Goal: Task Accomplishment & Management: Complete application form

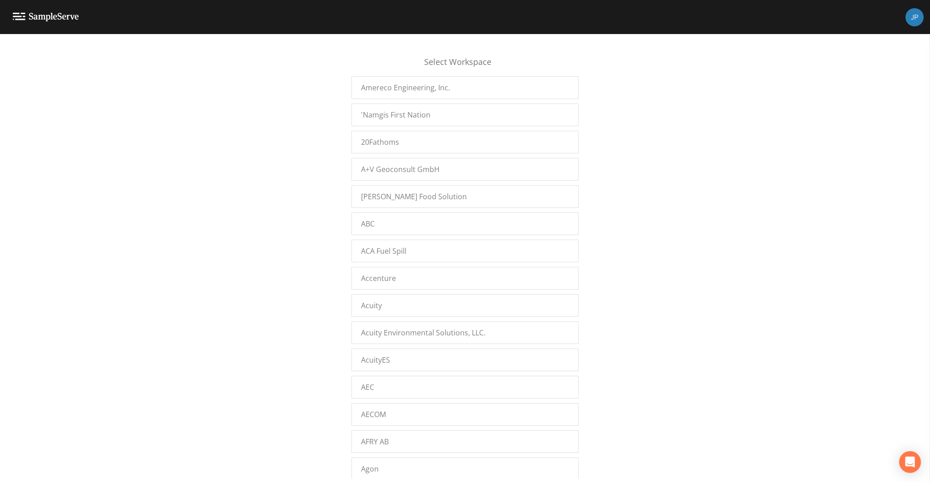
scroll to position [7028, 0]
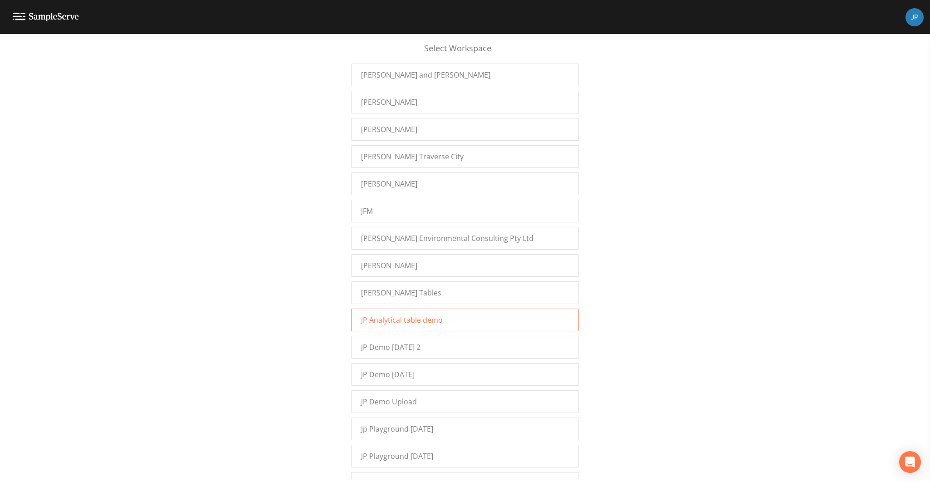
click at [392, 315] on span "JP Analytical table demo" at bounding box center [402, 320] width 82 height 11
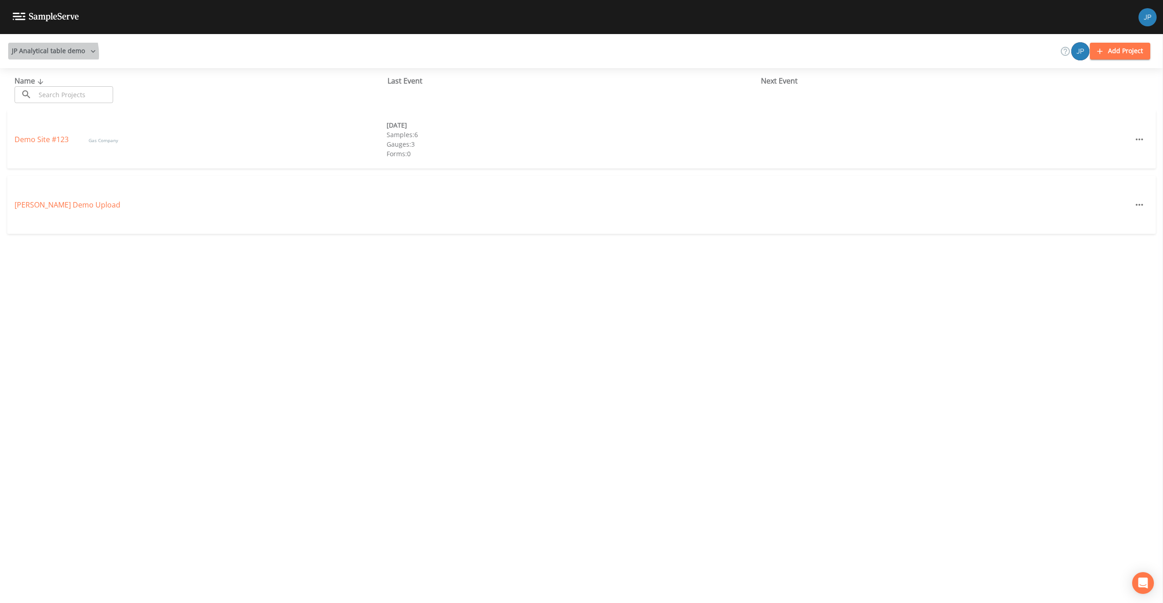
click at [41, 55] on button "JP Analytical table demo" at bounding box center [53, 51] width 91 height 17
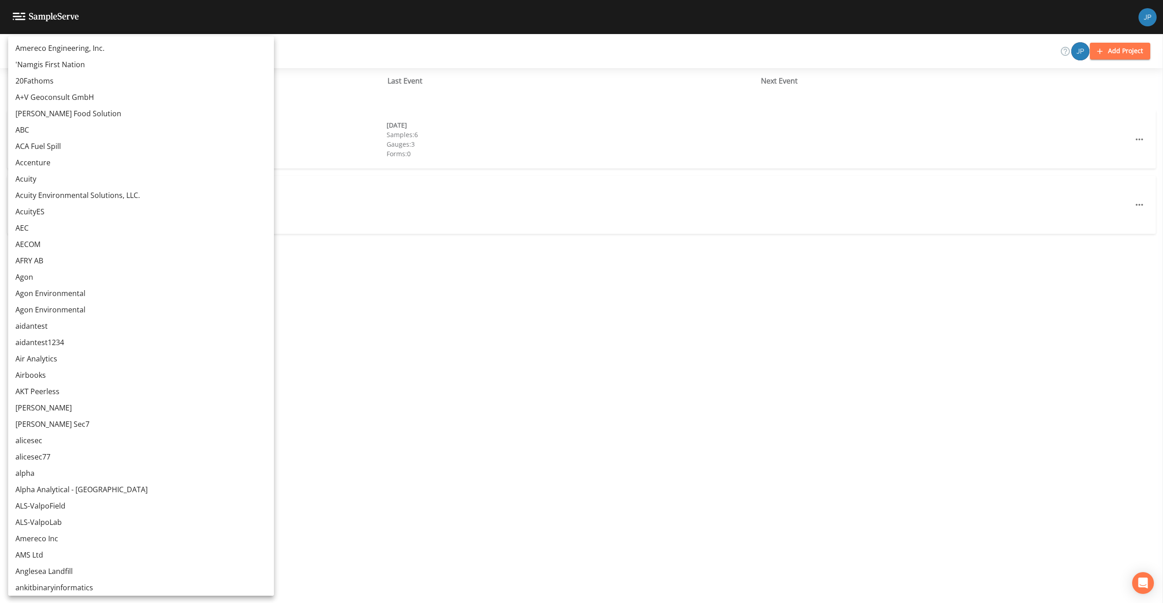
scroll to position [4082, 0]
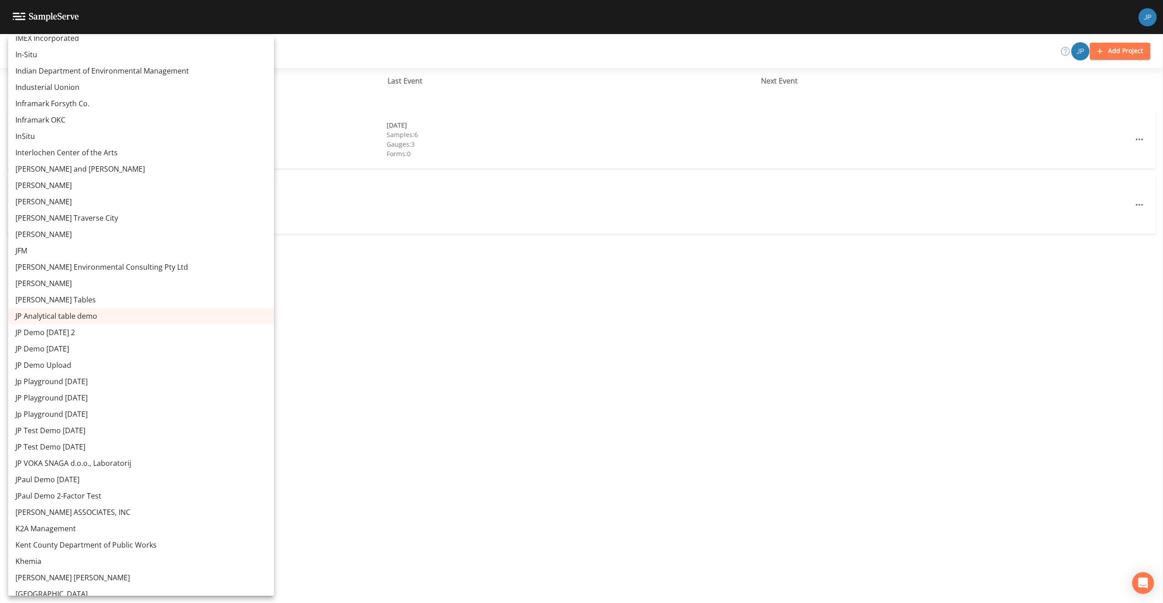
click at [65, 338] on link "JP Demo [DATE] 2" at bounding box center [141, 332] width 266 height 16
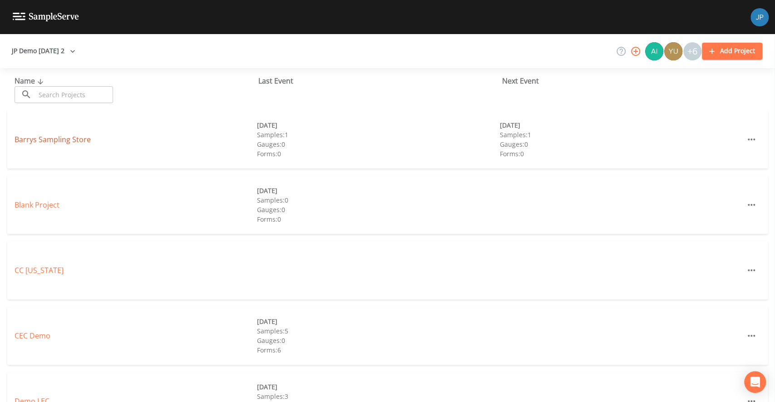
click at [82, 140] on link "Barrys Sampling Store" at bounding box center [53, 139] width 76 height 10
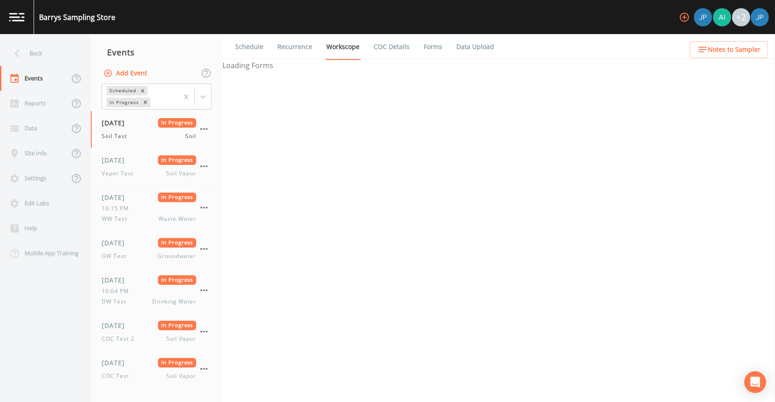
select select "81f74fd7-e6e8-40d9-9112-20912b776671"
select select "bd59903d-d878-48f2-a48b-25dbed2cbb1f"
select select "81f74fd7-e6e8-40d9-9112-20912b776671"
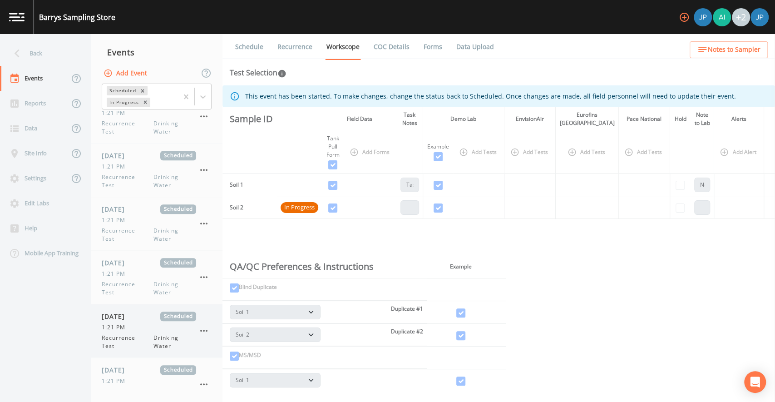
scroll to position [529, 0]
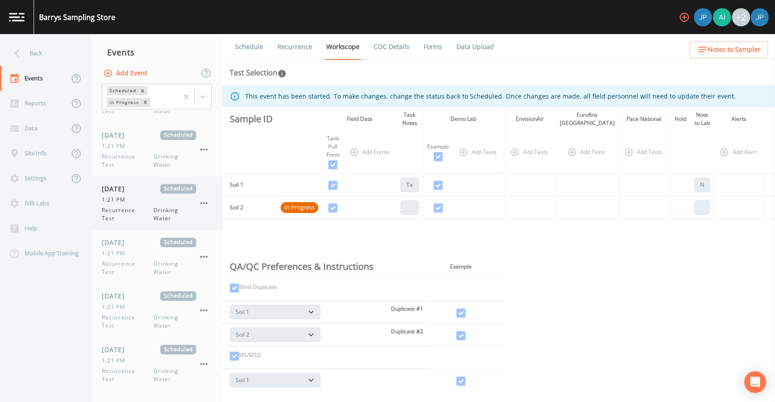
click at [149, 207] on span "Recurrence Test" at bounding box center [128, 214] width 52 height 16
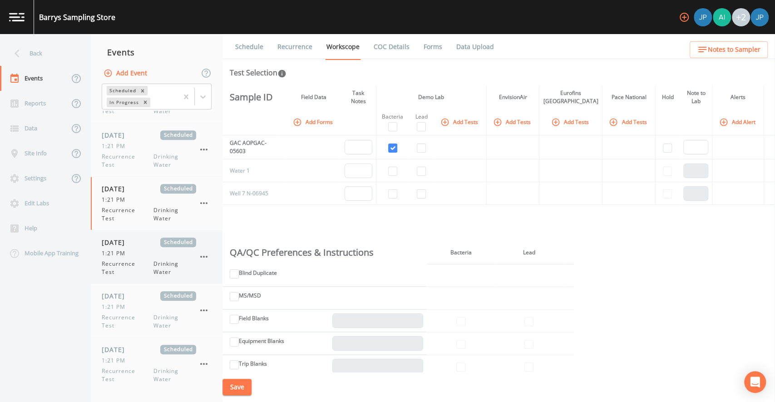
click at [131, 243] on span "09/19/2025" at bounding box center [117, 243] width 30 height 10
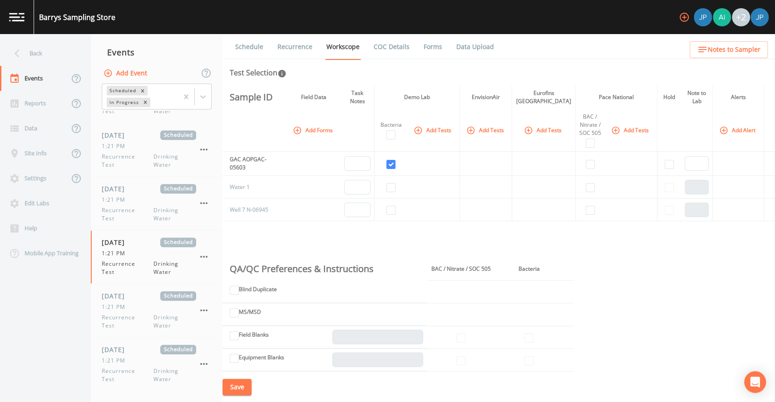
click at [341, 234] on div "Sample ID Field Data Task Notes Demo Lab EnvisionAir Eurofins Pittsburgh Pace N…" at bounding box center [499, 228] width 553 height 287
click at [464, 234] on div "Sample ID Field Data Task Notes Demo Lab EnvisionAir Eurofins Pittsburgh Pace N…" at bounding box center [499, 228] width 553 height 287
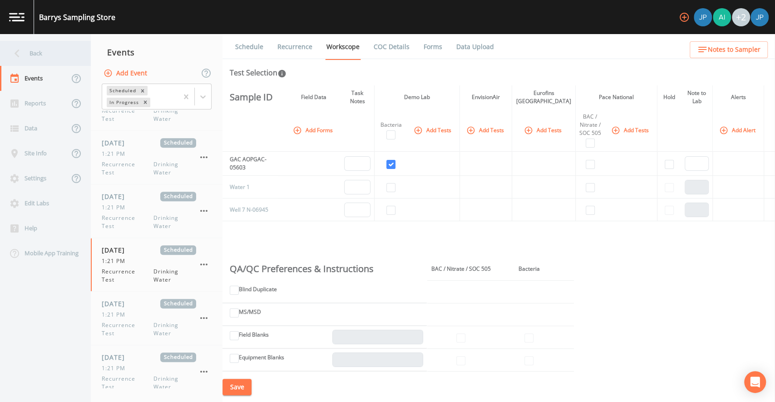
click at [45, 60] on div "Back" at bounding box center [41, 53] width 82 height 25
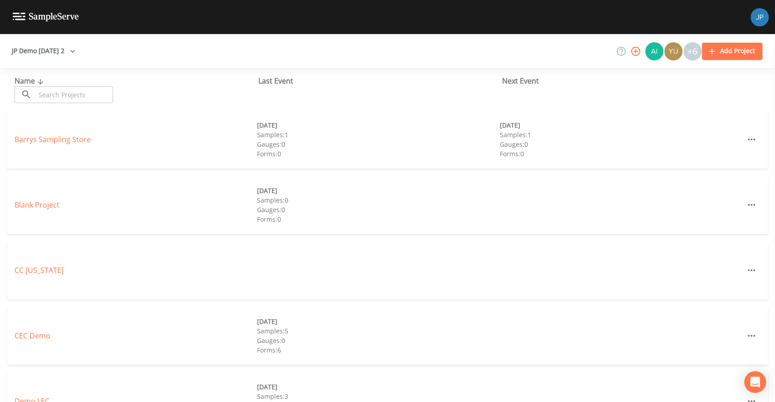
click at [714, 59] on button "Add Project" at bounding box center [732, 51] width 60 height 17
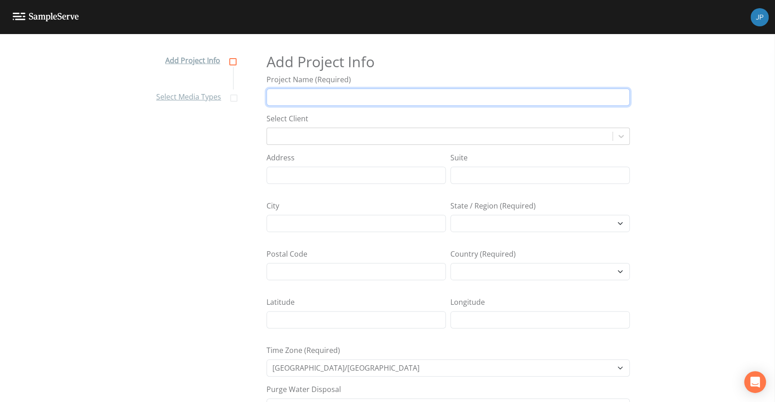
click at [387, 99] on input "Project Name (Required)" at bounding box center [448, 97] width 363 height 17
type input "W"
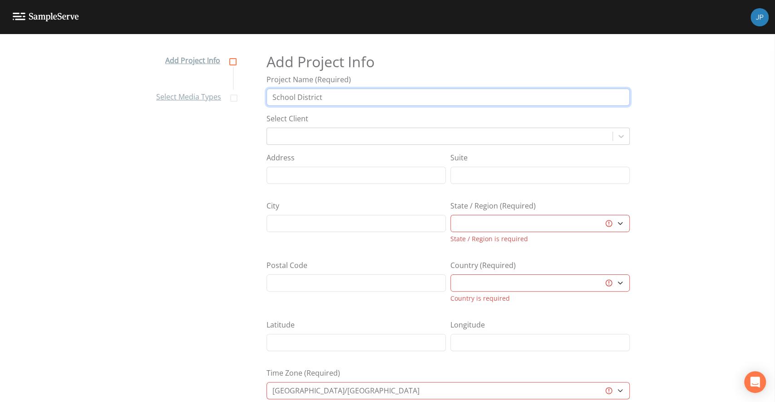
type input "School District"
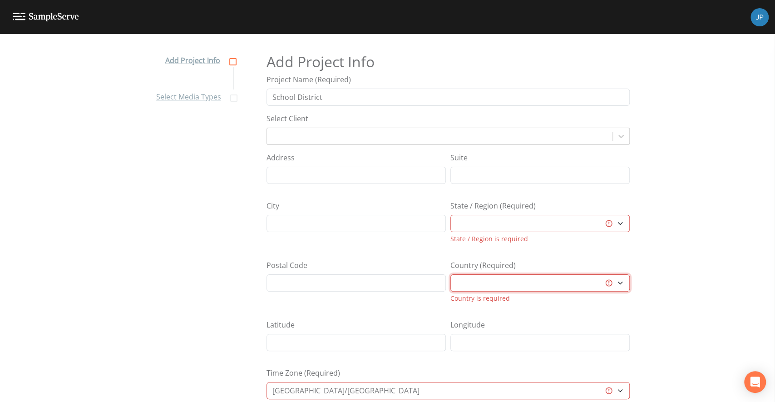
click at [531, 282] on select "Australia Canada Deutschland Saudi Arabia South Africa United Kingdom United St…" at bounding box center [540, 282] width 179 height 17
select select "United States"
click at [451, 274] on select "Australia Canada Deutschland Saudi Arabia South Africa United Kingdom United St…" at bounding box center [540, 282] width 179 height 17
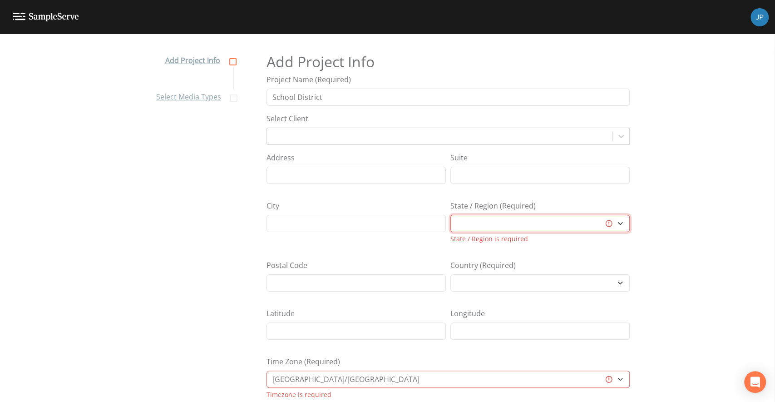
click at [520, 220] on select "Alabama Alaska Arizona Arkansas California Colorado Connecticut Delaware Florid…" at bounding box center [540, 223] width 179 height 17
select select "3f81eb0d-bb9a-4cb4-a221-9606a61fcaf2"
click at [451, 215] on select "Alabama Alaska Arizona Arkansas California Colorado Connecticut Delaware Florid…" at bounding box center [540, 223] width 179 height 17
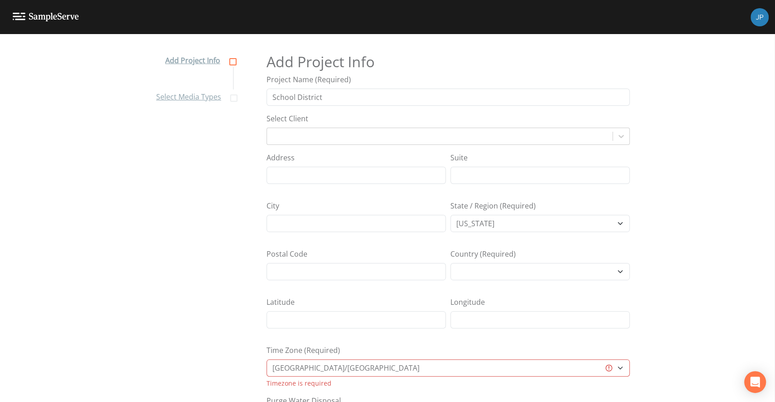
click at [451, 353] on div "Time Zone (Required) Africa/Abidjan Africa/Accra Africa/Addis_Ababa Africa/Algi…" at bounding box center [448, 366] width 363 height 43
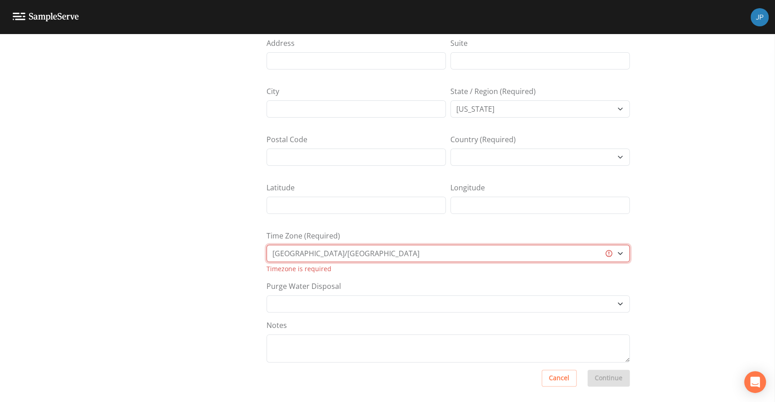
click at [354, 252] on select "Africa/Abidjan Africa/Accra Africa/Addis_Ababa Africa/Algiers Africa/Asmara Afr…" at bounding box center [448, 253] width 363 height 17
select select "US/Central"
click at [267, 255] on select "Africa/Abidjan Africa/Accra Africa/Addis_Ababa Africa/Algiers Africa/Asmara Afr…" at bounding box center [448, 253] width 363 height 17
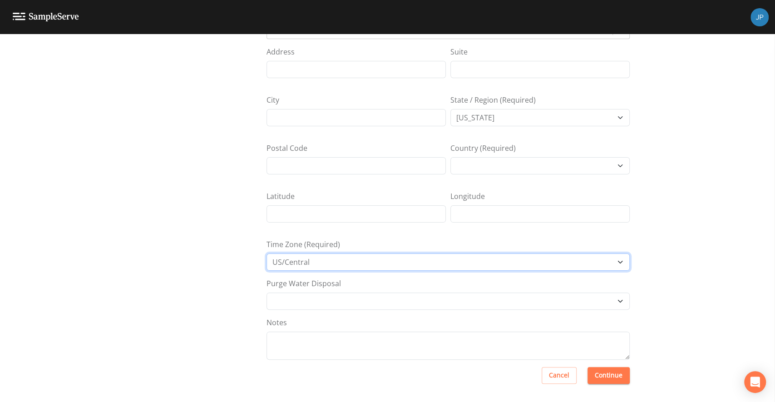
scroll to position [103, 0]
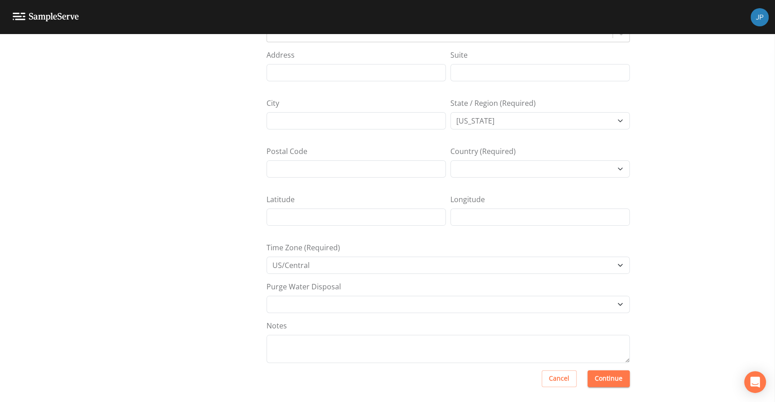
click at [228, 251] on nav "Add Project Info Select Media Types" at bounding box center [194, 124] width 99 height 368
click at [607, 379] on button "Continue" at bounding box center [609, 378] width 42 height 17
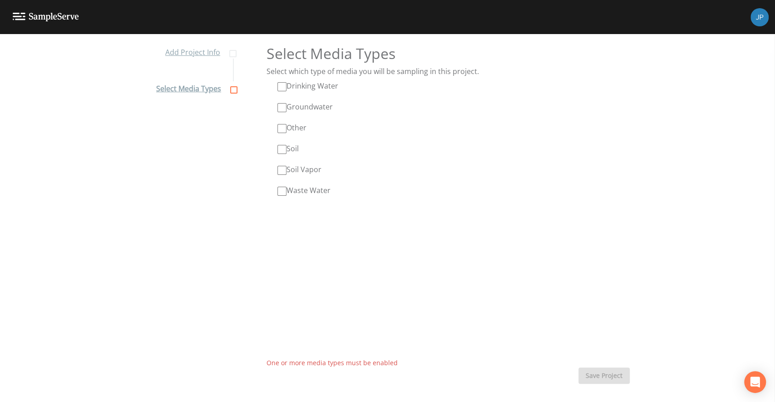
click at [278, 87] on input "Drinking Water" at bounding box center [282, 86] width 9 height 9
checkbox input "true"
click at [607, 376] on button "Save Project" at bounding box center [604, 375] width 51 height 17
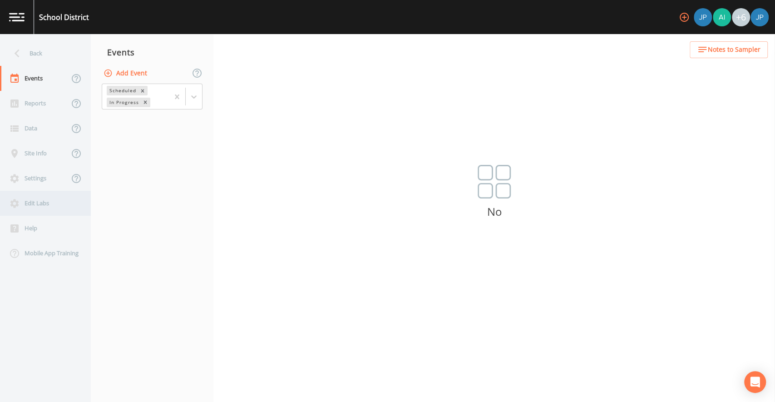
click at [45, 197] on div "Edit Labs" at bounding box center [41, 203] width 82 height 25
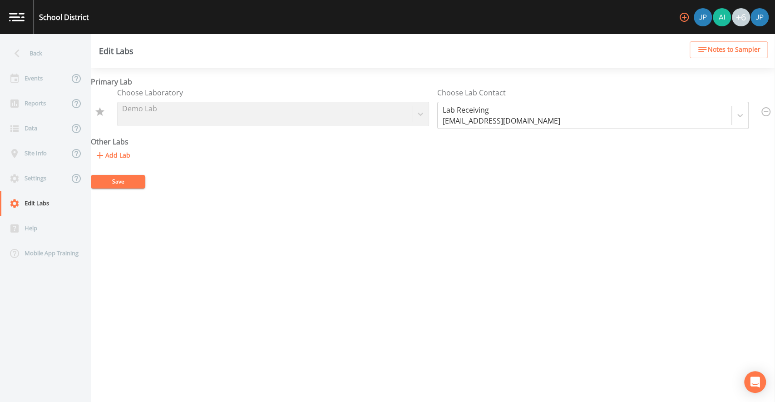
click at [230, 146] on div "Primary Lab Choose Laboratory Demo Lab Choose Lab Contact Lab Receiving lab-rec…" at bounding box center [433, 120] width 685 height 88
click at [34, 79] on div "Events" at bounding box center [34, 78] width 69 height 25
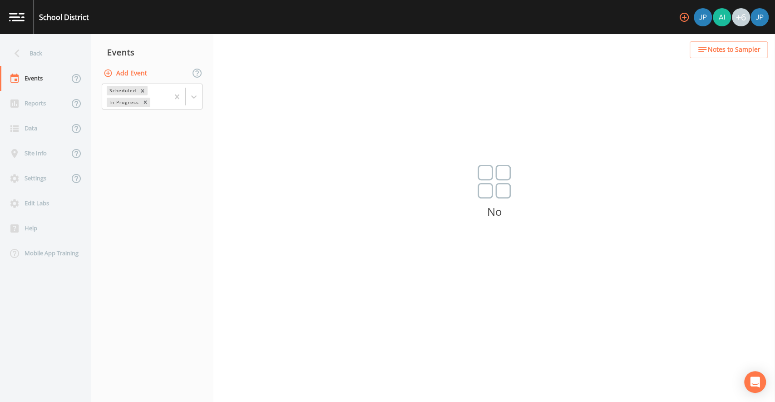
click at [144, 71] on button "Add Event" at bounding box center [126, 73] width 49 height 17
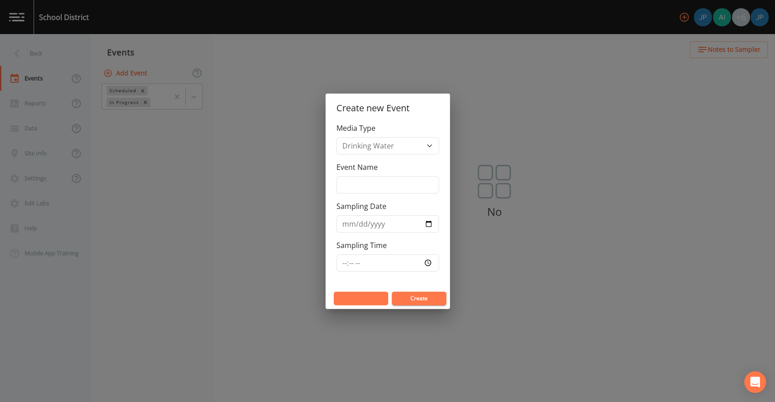
click at [356, 300] on button "Cancel" at bounding box center [361, 299] width 55 height 14
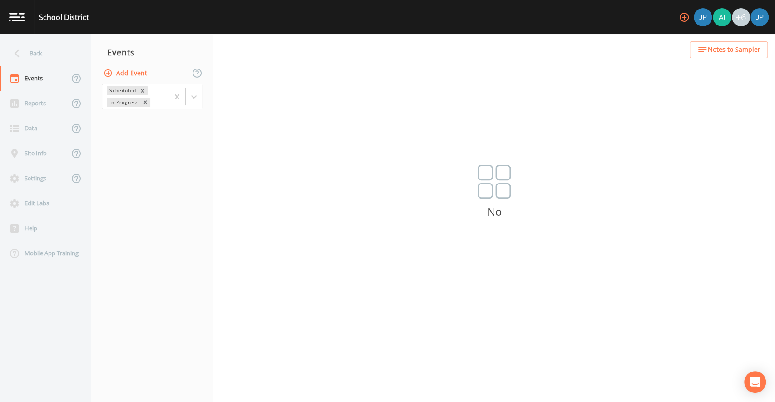
click at [143, 180] on nav "Events Add Event Scheduled In Progress" at bounding box center [152, 218] width 123 height 368
click at [146, 136] on nav "Events Add Event Scheduled In Progress" at bounding box center [152, 218] width 123 height 368
click at [47, 157] on div "Site Info" at bounding box center [34, 153] width 69 height 25
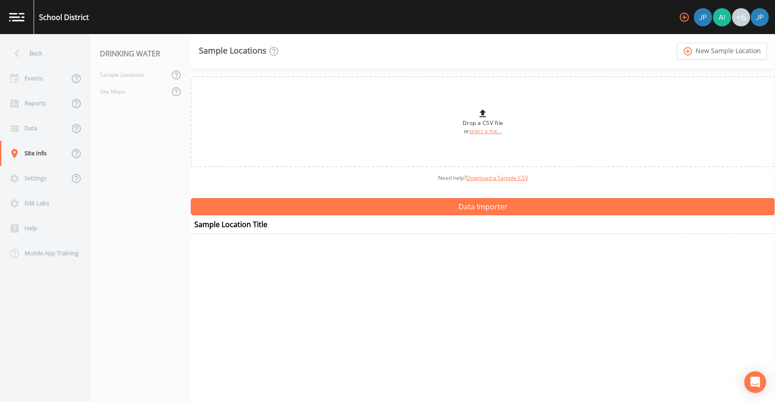
click at [152, 149] on nav "DRINKING WATER Sample Locations Site Maps" at bounding box center [141, 218] width 100 height 368
click at [43, 75] on div "Events" at bounding box center [34, 78] width 69 height 25
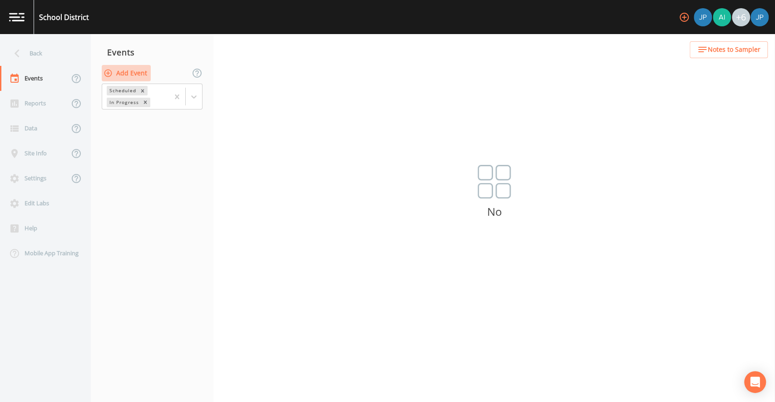
click at [141, 74] on button "Add Event" at bounding box center [126, 73] width 49 height 17
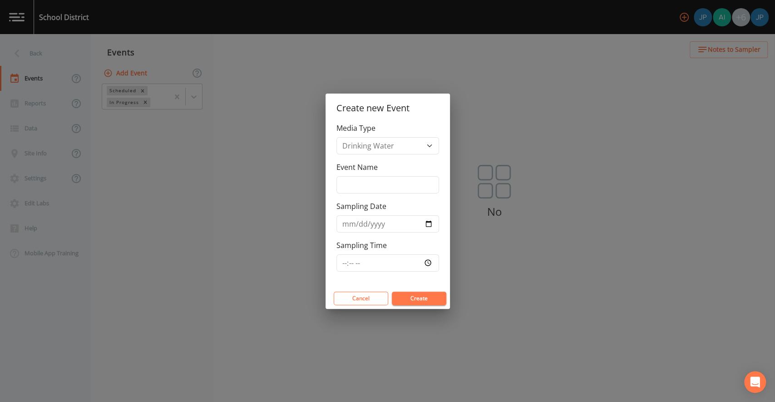
click at [415, 296] on button "Create" at bounding box center [419, 299] width 55 height 14
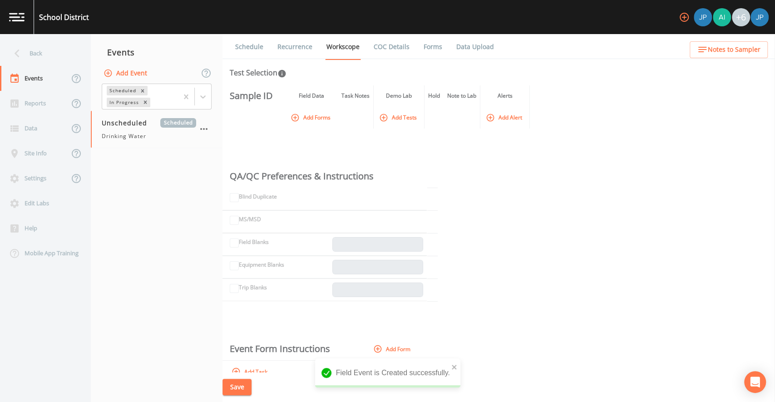
click at [397, 110] on button "Add Tests" at bounding box center [398, 117] width 43 height 15
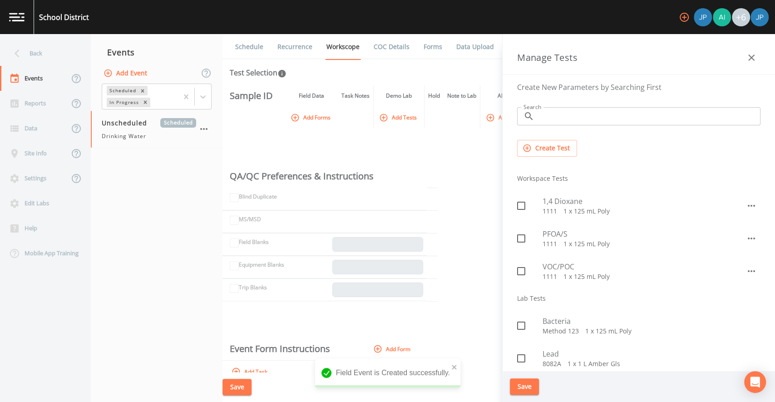
click at [570, 124] on input "Search" at bounding box center [649, 116] width 223 height 18
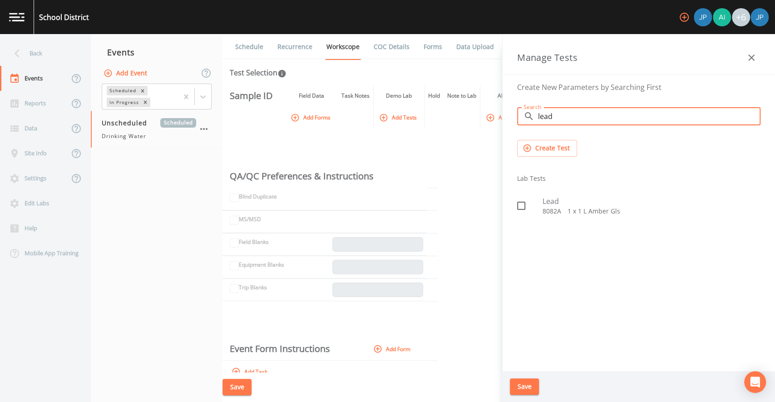
drag, startPoint x: 567, startPoint y: 117, endPoint x: 526, endPoint y: 118, distance: 41.3
click at [526, 118] on div "​ lead Search" at bounding box center [638, 116] width 243 height 18
type input "b"
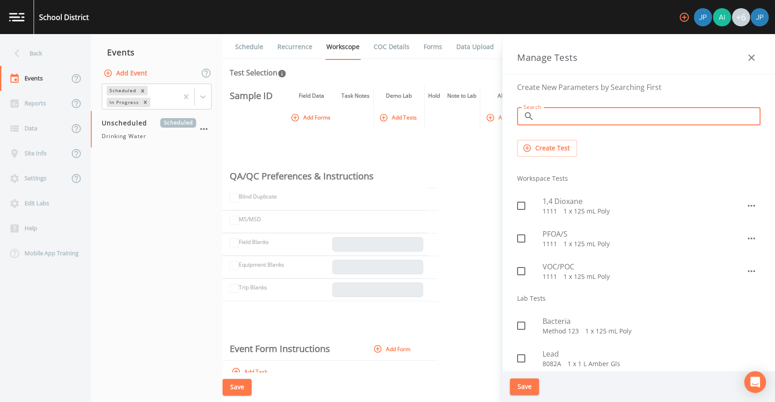
click at [751, 60] on icon "button" at bounding box center [751, 57] width 11 height 11
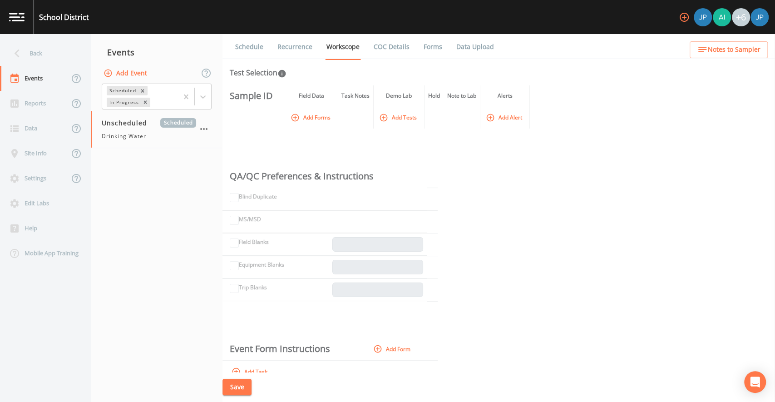
click at [479, 173] on div "Sample ID Field Data Task Notes Demo Lab Hold Note to Lab Alerts Add Forms Add …" at bounding box center [499, 228] width 553 height 287
click at [203, 131] on icon "button" at bounding box center [204, 129] width 11 height 11
click at [222, 184] on p "Delete" at bounding box center [249, 182] width 59 height 11
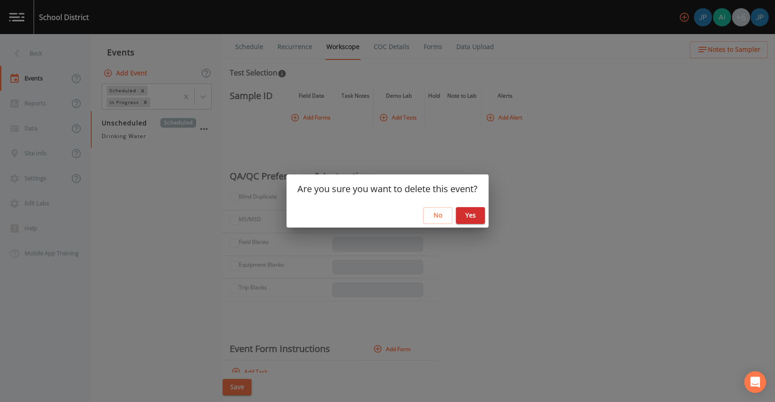
click at [463, 217] on button "Yes" at bounding box center [470, 215] width 29 height 17
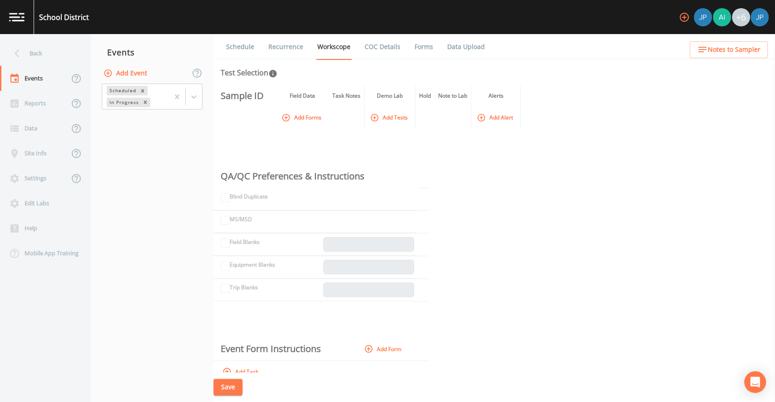
click at [257, 143] on div "Sample ID Field Data Task Notes Demo Lab Hold Note to Lab Alerts Add Forms Add …" at bounding box center [494, 228] width 562 height 287
click at [213, 120] on nav "Events Add Event Scheduled In Progress" at bounding box center [152, 218] width 123 height 368
click at [213, 120] on th at bounding box center [240, 117] width 54 height 22
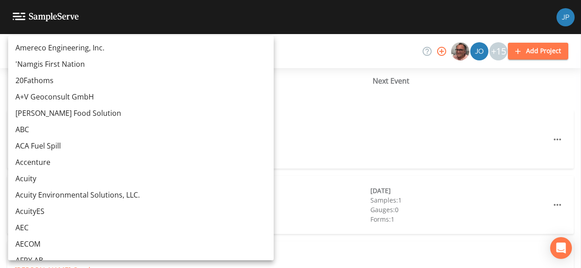
scroll to position [4036, 0]
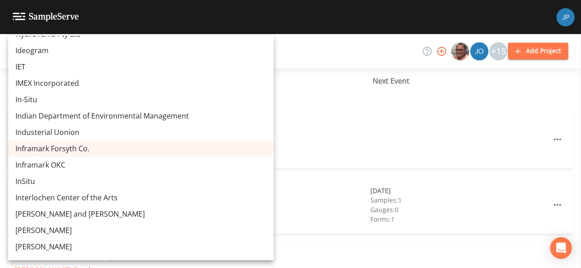
click at [227, 65] on div at bounding box center [290, 134] width 581 height 268
